Goal: Transaction & Acquisition: Purchase product/service

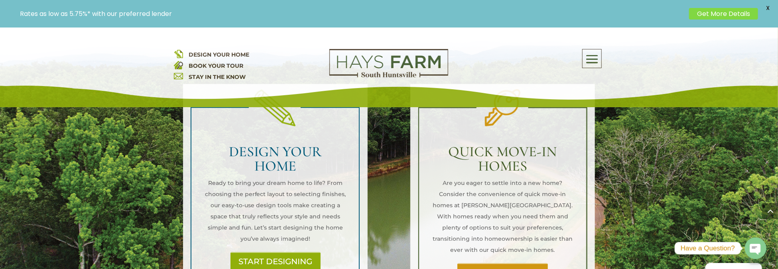
scroll to position [558, 0]
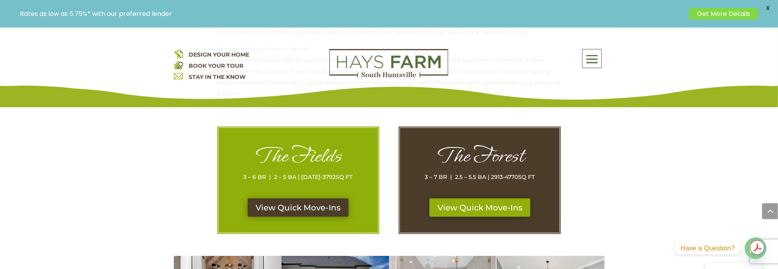
scroll to position [359, 0]
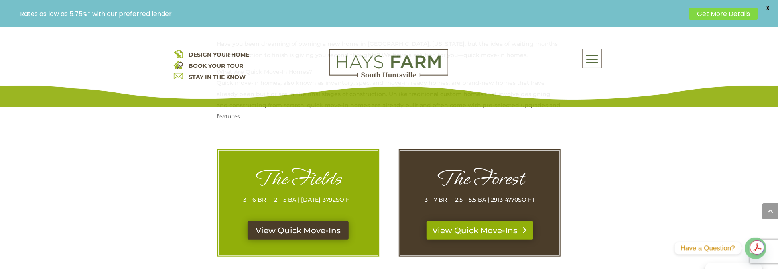
click at [461, 228] on link "View Quick Move-Ins" at bounding box center [480, 230] width 106 height 18
click at [321, 227] on link "View Quick Move-Ins" at bounding box center [298, 230] width 106 height 18
